Goal: Task Accomplishment & Management: Complete application form

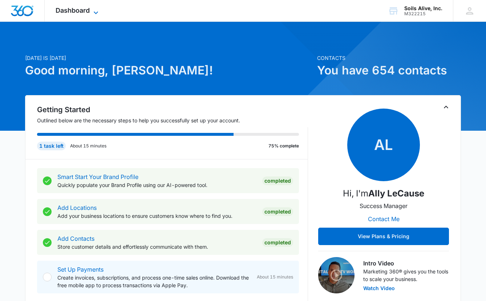
click at [74, 11] on span "Dashboard" at bounding box center [73, 11] width 34 height 8
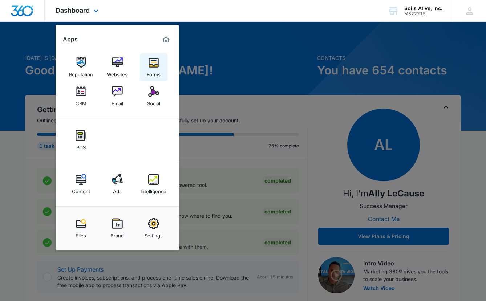
click at [155, 70] on div "Forms" at bounding box center [154, 72] width 14 height 9
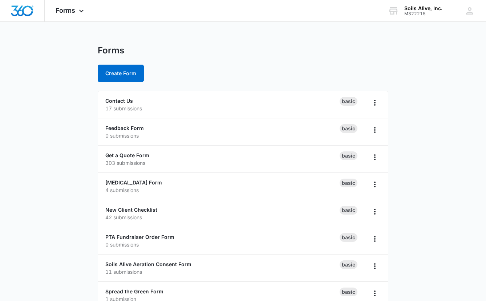
scroll to position [17, 0]
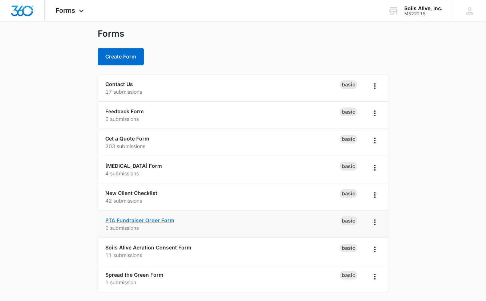
click at [144, 223] on link "PTA Fundraiser Order Form" at bounding box center [139, 220] width 69 height 6
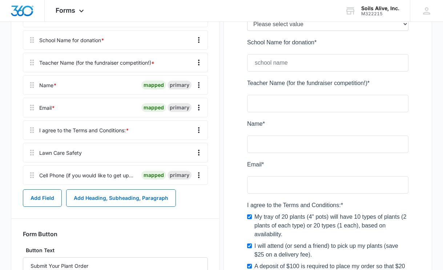
scroll to position [211, 0]
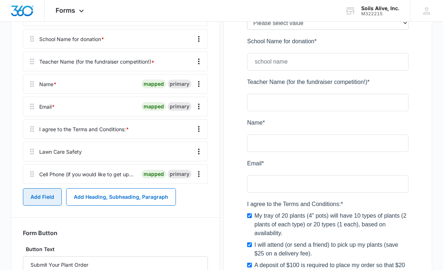
click at [37, 202] on button "Add Field" at bounding box center [42, 196] width 39 height 17
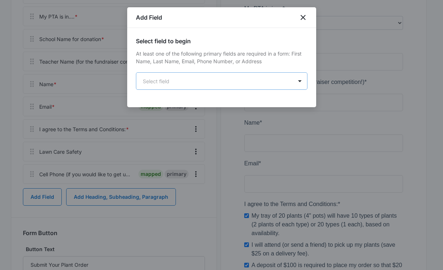
click at [279, 83] on body "Forms Apps Reputation Websites Forms CRM Email Social POS Content Ads Intellige…" at bounding box center [221, 159] width 443 height 741
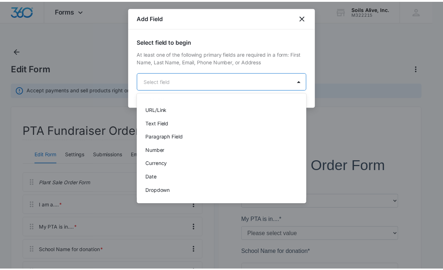
scroll to position [79, 0]
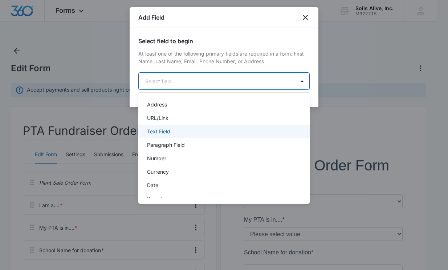
click at [183, 135] on div "Text Field" at bounding box center [223, 131] width 152 height 8
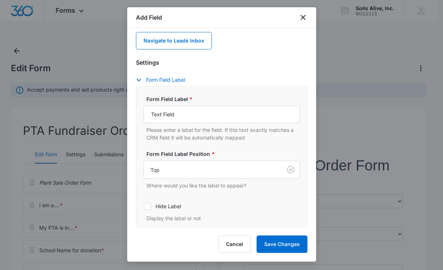
scroll to position [95, 0]
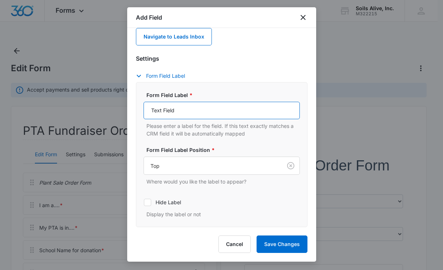
click at [227, 114] on input "Text Field" at bounding box center [221, 110] width 156 height 17
click at [191, 111] on input "Home Address (street and city)" at bounding box center [221, 110] width 156 height 17
drag, startPoint x: 208, startPoint y: 112, endPoint x: 121, endPoint y: 102, distance: 88.0
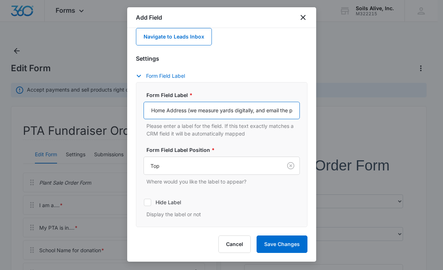
click at [195, 109] on input "Home Address (we measure yards digitally, and email the price to you)" at bounding box center [221, 110] width 156 height 17
click at [151, 110] on input "Home Address (we measure yards digitally, and email the price to you)" at bounding box center [221, 110] width 156 height 17
click at [211, 112] on input "Your Home Address (organic lawn care is priced" at bounding box center [221, 110] width 156 height 17
drag, startPoint x: 226, startPoint y: 109, endPoint x: 115, endPoint y: 102, distance: 111.3
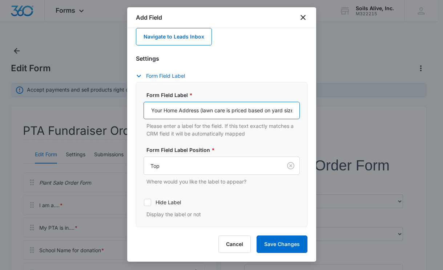
click at [235, 110] on input "Your Home Address (lawn care is priced based on yard size, which we measure dig…" at bounding box center [221, 110] width 156 height 17
type input "Your Home Address (lawn care is priced based on yard size, which we measure dig…"
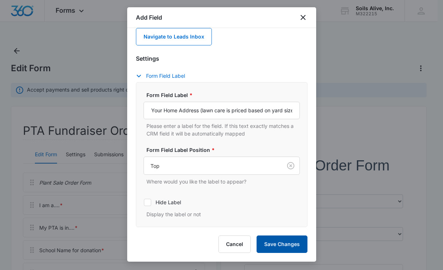
click at [282, 246] on button "Save Changes" at bounding box center [281, 243] width 51 height 17
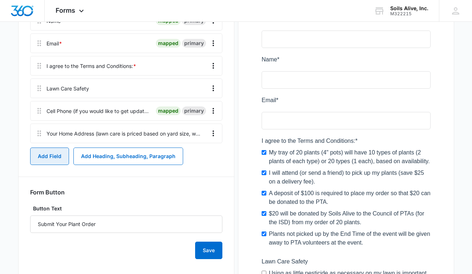
scroll to position [242, 0]
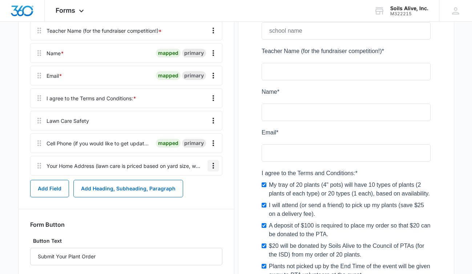
click at [215, 167] on icon "Overflow Menu" at bounding box center [213, 165] width 9 height 9
click at [191, 184] on div "Edit" at bounding box center [193, 185] width 15 height 5
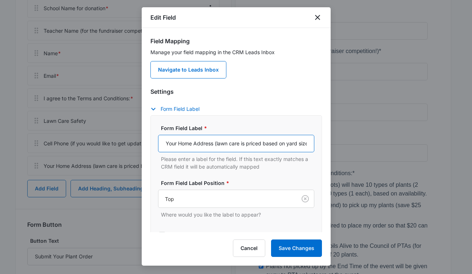
click at [217, 143] on input "Your Home Address (lawn care is priced based on yard size, which we measure dig…" at bounding box center [236, 143] width 156 height 17
click at [248, 145] on input "Your Home Address (if you'd like a lawn care quote, price is based on yard size…" at bounding box center [236, 143] width 156 height 17
type input "Your Home Address (if you'd like an organic lawn care quote, price is based on …"
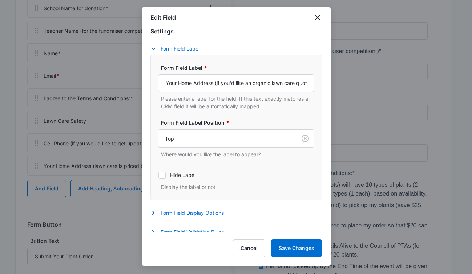
scroll to position [66, 0]
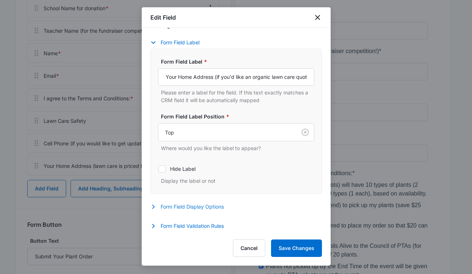
click at [207, 204] on button "Form Field Display Options" at bounding box center [190, 206] width 81 height 9
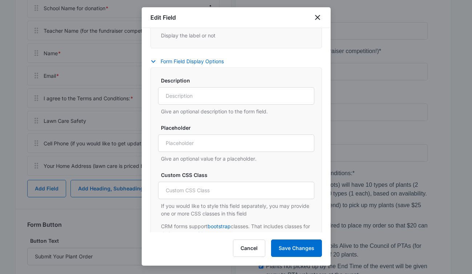
scroll to position [220, 0]
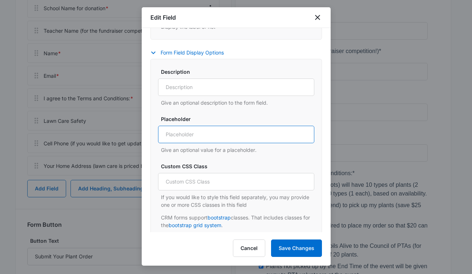
click at [257, 134] on input "Placeholder" at bounding box center [236, 134] width 156 height 17
drag, startPoint x: 241, startPoint y: 135, endPoint x: 143, endPoint y: 130, distance: 97.4
click at [143, 130] on div "Field Mapping Manage your field mapping in the CRM Leads Inbox Navigate to Lead…" at bounding box center [236, 130] width 189 height 204
type input "street name, city, and zipcode"
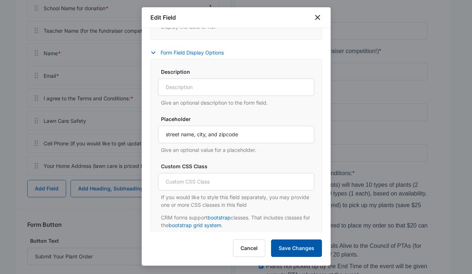
click at [299, 246] on button "Save Changes" at bounding box center [296, 247] width 51 height 17
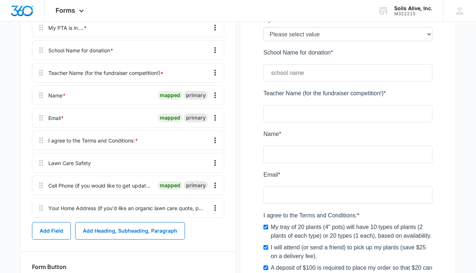
scroll to position [212, 0]
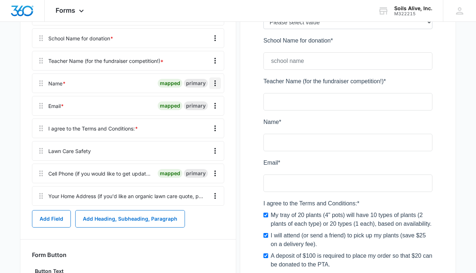
click at [214, 84] on icon "Overflow Menu" at bounding box center [215, 83] width 9 height 9
click at [193, 103] on div "Edit" at bounding box center [195, 103] width 15 height 5
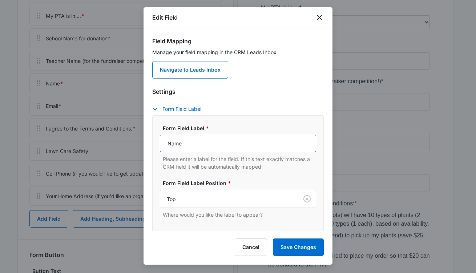
click at [168, 141] on input "Name" at bounding box center [238, 143] width 156 height 17
type input "Your Name"
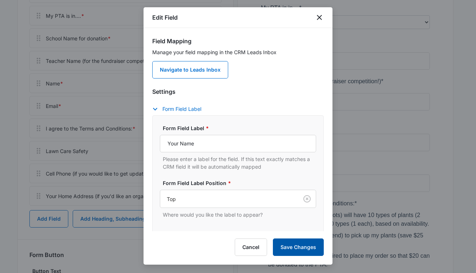
click at [298, 244] on button "Save Changes" at bounding box center [298, 246] width 51 height 17
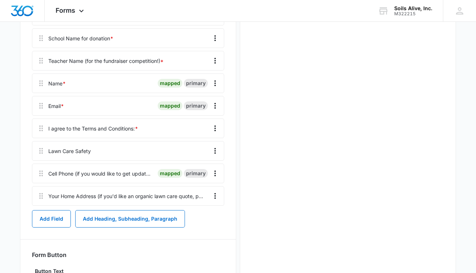
scroll to position [0, 0]
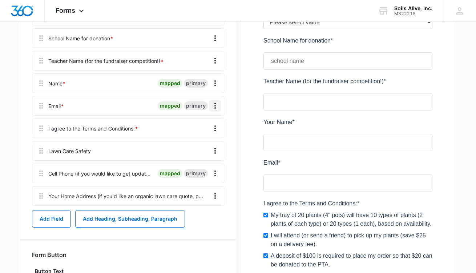
click at [216, 107] on icon "Overflow Menu" at bounding box center [215, 105] width 9 height 9
click at [195, 125] on div "Edit" at bounding box center [195, 125] width 15 height 5
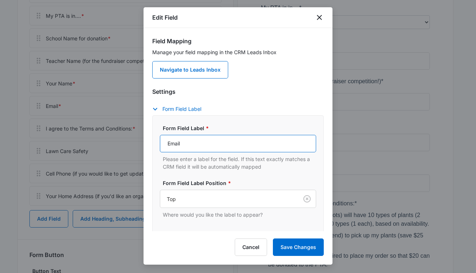
click at [187, 144] on input "Email" at bounding box center [238, 143] width 156 height 17
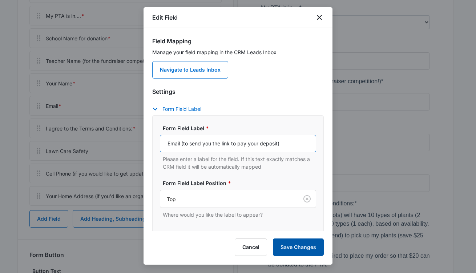
type input "Email (to send you the link to pay your deposit)"
click at [289, 246] on button "Save Changes" at bounding box center [298, 246] width 51 height 17
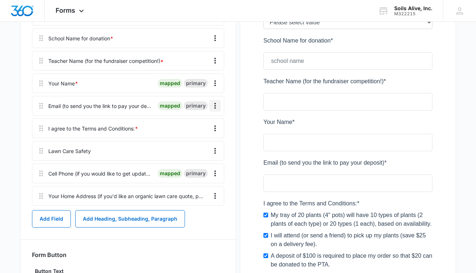
click at [215, 105] on icon "Overflow Menu" at bounding box center [215, 105] width 9 height 9
click at [199, 123] on button "Edit" at bounding box center [199, 126] width 41 height 11
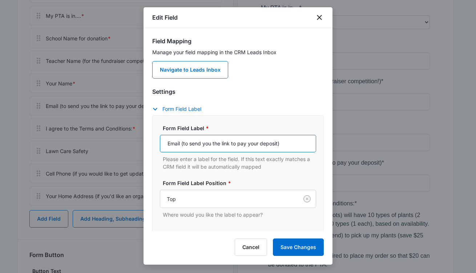
click at [180, 142] on input "Email (to send you the link to pay your deposit)" at bounding box center [238, 143] width 156 height 17
type input "Email Address (to send you the link to pay your deposit)"
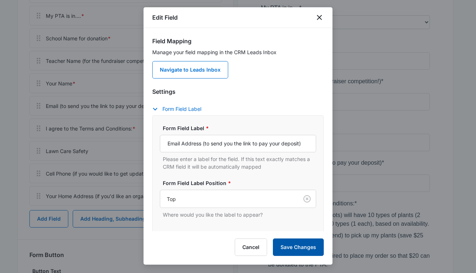
click at [297, 246] on button "Save Changes" at bounding box center [298, 246] width 51 height 17
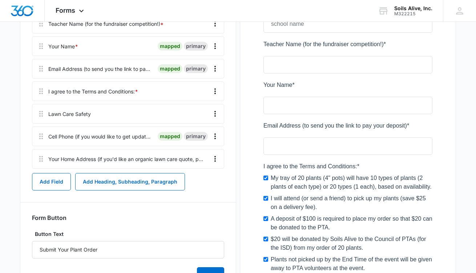
scroll to position [234, 0]
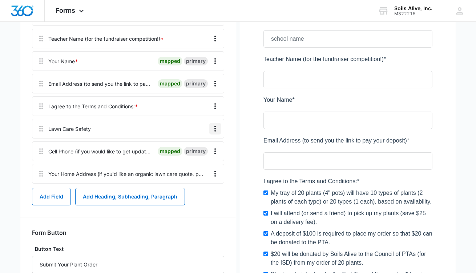
click at [213, 128] on icon "Overflow Menu" at bounding box center [215, 128] width 9 height 9
click at [200, 148] on div "Edit" at bounding box center [195, 148] width 15 height 5
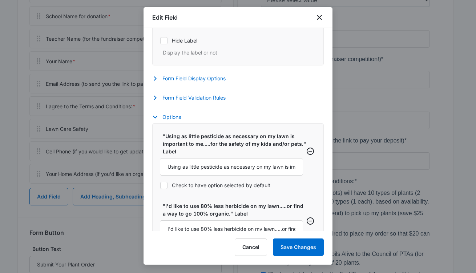
scroll to position [219, 0]
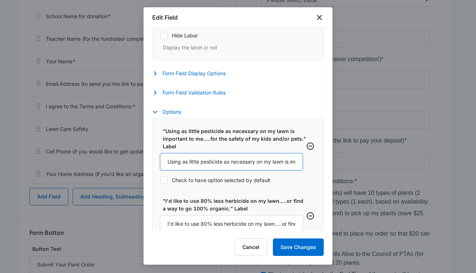
click at [244, 160] on input "Using as little pesticide as necessary on my lawn is important to me.....for th…" at bounding box center [231, 161] width 143 height 17
drag, startPoint x: 253, startPoint y: 160, endPoint x: 299, endPoint y: 159, distance: 45.7
click at [299, 159] on div ""Using as little pesticide as necessary on my lawn is important to me.....for t…" at bounding box center [238, 157] width 156 height 61
click at [246, 159] on input "Using as little pesticide as necessary on my lawn is important to me.....for th…" at bounding box center [231, 161] width 143 height 17
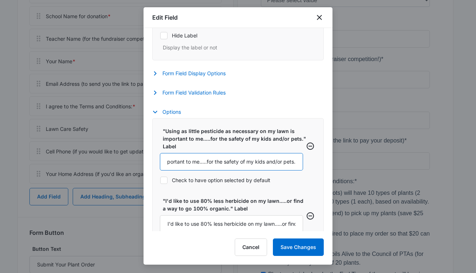
drag, startPoint x: 194, startPoint y: 160, endPoint x: 270, endPoint y: 158, distance: 75.9
click at [270, 158] on input "Using as little pesticide as necessary on my lawn is important to me.....for th…" at bounding box center [231, 161] width 143 height 17
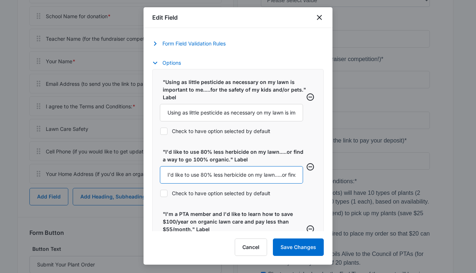
scroll to position [0, 74]
drag, startPoint x: 276, startPoint y: 172, endPoint x: 376, endPoint y: 176, distance: 99.9
click at [376, 176] on body "Forms Apps Reputation Websites Forms CRM Email Social POS Content Ads Intellige…" at bounding box center [238, 152] width 476 height 772
click at [228, 176] on input "I'd like to use 80% less herbicide on my lawn." at bounding box center [231, 174] width 143 height 17
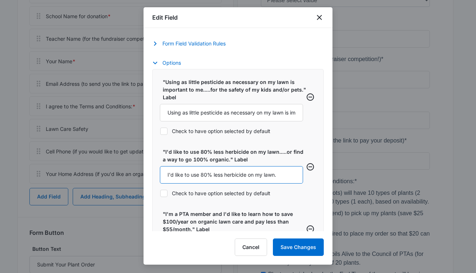
click at [218, 175] on input "I'd like to use 80% less herbicide on my lawn." at bounding box center [231, 174] width 143 height 17
type input "I'd like to use 80% less herbicide on my lawn."
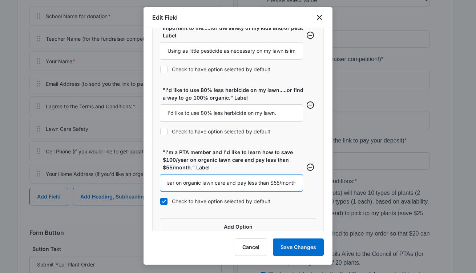
scroll to position [0, 148]
drag, startPoint x: 249, startPoint y: 184, endPoint x: 348, endPoint y: 168, distance: 100.1
click at [348, 168] on body "Forms Apps Reputation Websites Forms CRM Email Social POS Content Ads Intellige…" at bounding box center [238, 152] width 476 height 772
click at [223, 183] on input "I'm a PTA member and I'd like to learn how to save $100/year on organic lawn ca…" at bounding box center [231, 182] width 143 height 17
drag, startPoint x: 218, startPoint y: 183, endPoint x: 371, endPoint y: 189, distance: 153.3
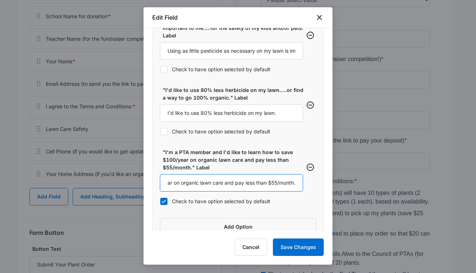
click at [371, 189] on body "Forms Apps Reputation Websites Forms CRM Email Social POS Content Ads Intellige…" at bounding box center [238, 152] width 476 height 772
type input "I'm a PTA member and I'd like to learn how to save $100/year on organic lawn ca…"
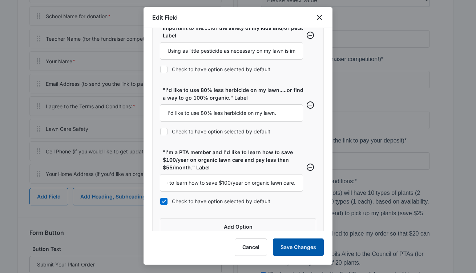
click at [299, 248] on button "Save Changes" at bounding box center [298, 246] width 51 height 17
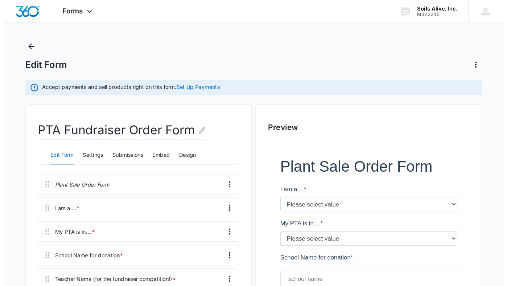
scroll to position [0, 0]
